Goal: Communication & Community: Connect with others

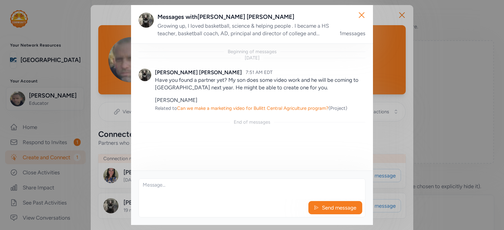
drag, startPoint x: 255, startPoint y: 12, endPoint x: 340, endPoint y: 14, distance: 85.5
click at [340, 14] on div "Messages with [PERSON_NAME] Growing up, I loved basketball, science & helping p…" at bounding box center [252, 24] width 242 height 39
click at [361, 14] on icon "button" at bounding box center [361, 15] width 5 height 5
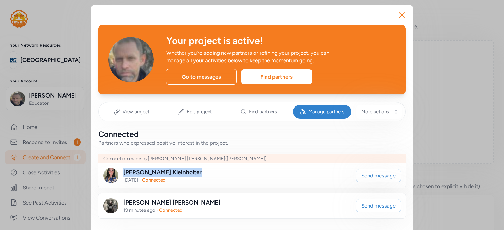
drag, startPoint x: 180, startPoint y: 171, endPoint x: 122, endPoint y: 172, distance: 57.7
click at [122, 172] on div "[PERSON_NAME] [DATE] · Connected" at bounding box center [227, 175] width 248 height 15
copy div "[PERSON_NAME]"
click at [211, 204] on div "[PERSON_NAME] 19 minutes ago · Connected" at bounding box center [227, 206] width 248 height 15
click at [372, 207] on span "Send message" at bounding box center [379, 206] width 34 height 8
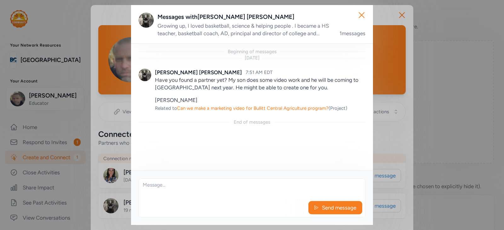
click at [150, 192] on textarea at bounding box center [252, 189] width 226 height 20
paste textarea "[PERSON_NAME]"
click at [213, 185] on textarea "I just had [PERSON_NAME]" at bounding box center [252, 189] width 226 height 20
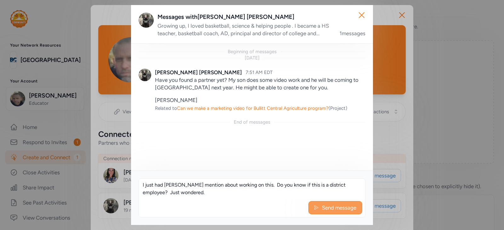
type textarea "I just had [PERSON_NAME] mention about working on this. Do you know if this is …"
click at [347, 206] on span "Send message" at bounding box center [340, 208] width 36 height 8
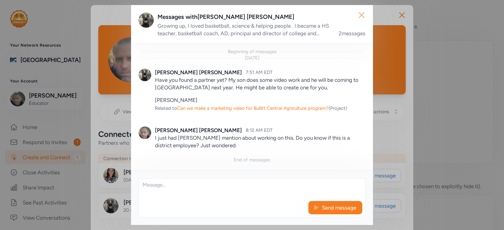
click at [363, 15] on icon "button" at bounding box center [361, 15] width 5 height 5
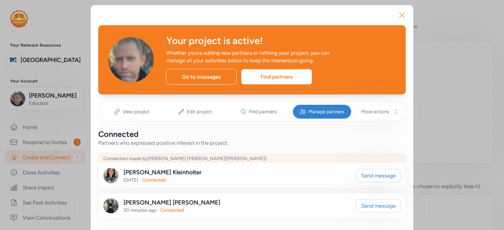
click at [401, 15] on icon "button" at bounding box center [402, 15] width 10 height 10
